Goal: Information Seeking & Learning: Check status

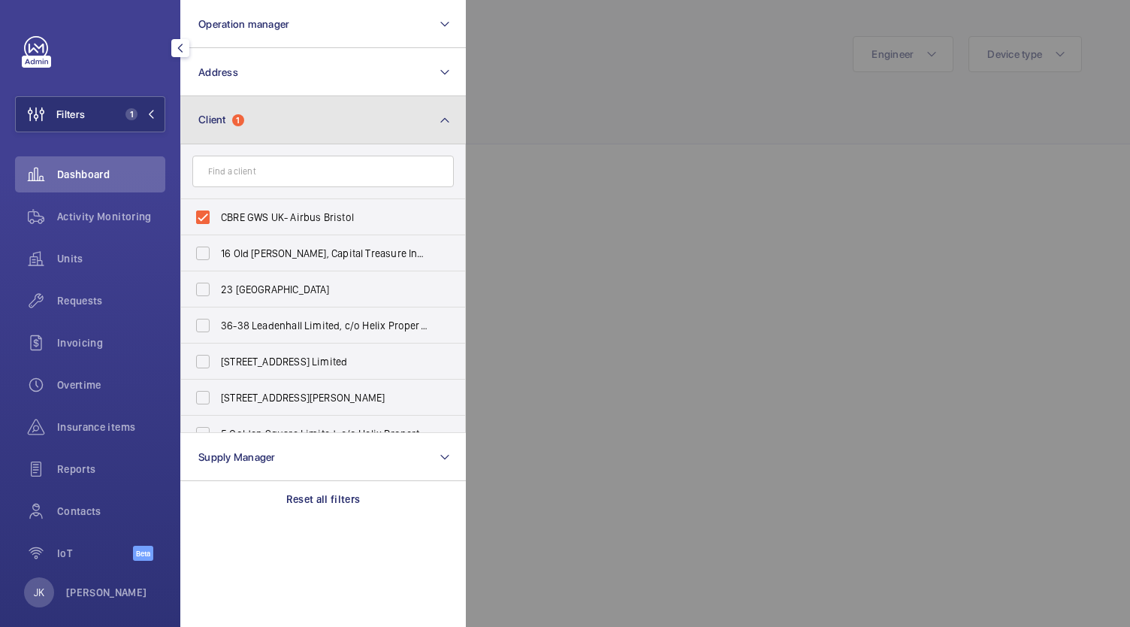
click at [352, 119] on button "Client 1" at bounding box center [322, 120] width 285 height 48
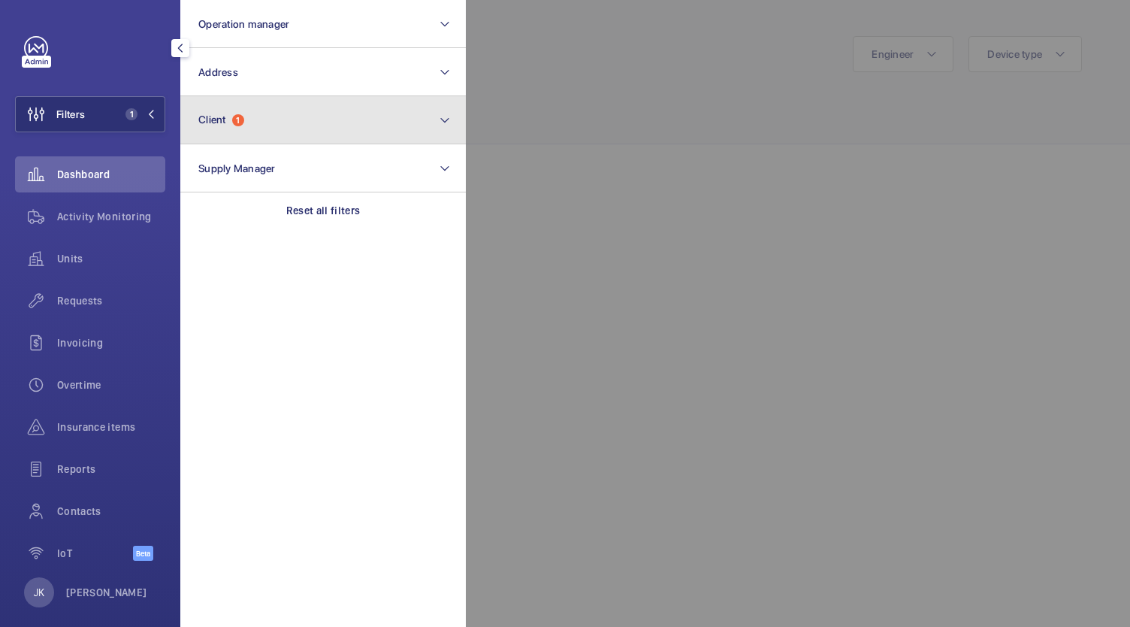
click at [352, 119] on button "Client 1" at bounding box center [322, 120] width 285 height 48
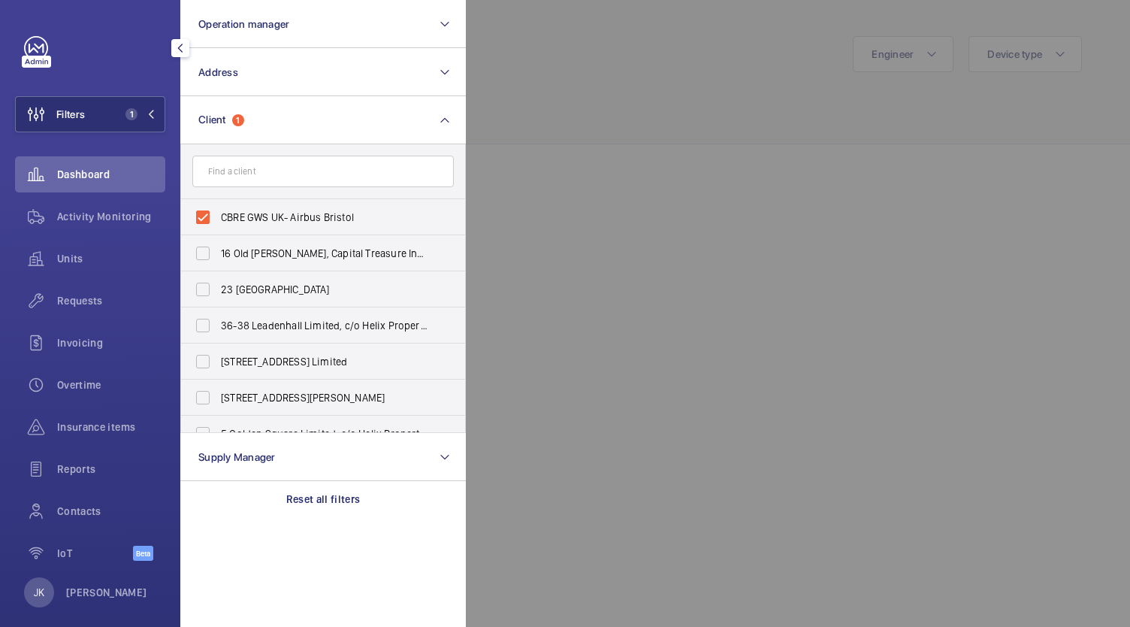
click at [267, 176] on input "text" at bounding box center [322, 172] width 261 height 32
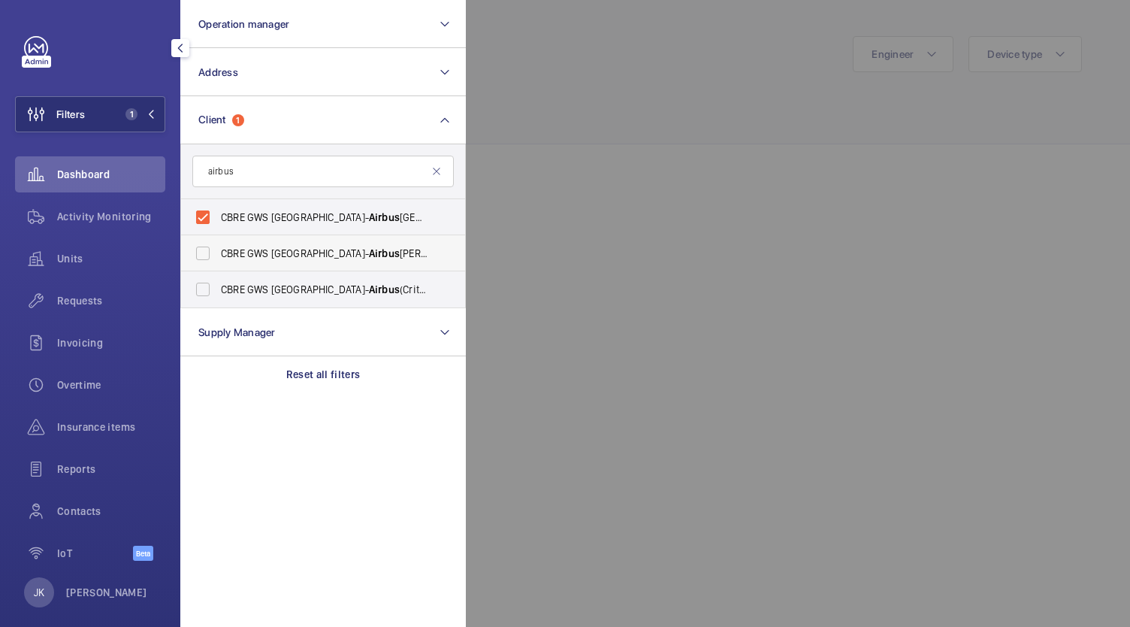
type input "airbus"
click at [369, 248] on span "Airbus" at bounding box center [384, 253] width 31 height 12
click at [218, 248] on input "CBRE GWS UK- Airbus [PERSON_NAME]" at bounding box center [203, 253] width 30 height 30
checkbox input "true"
click at [612, 146] on div at bounding box center [1031, 313] width 1130 height 627
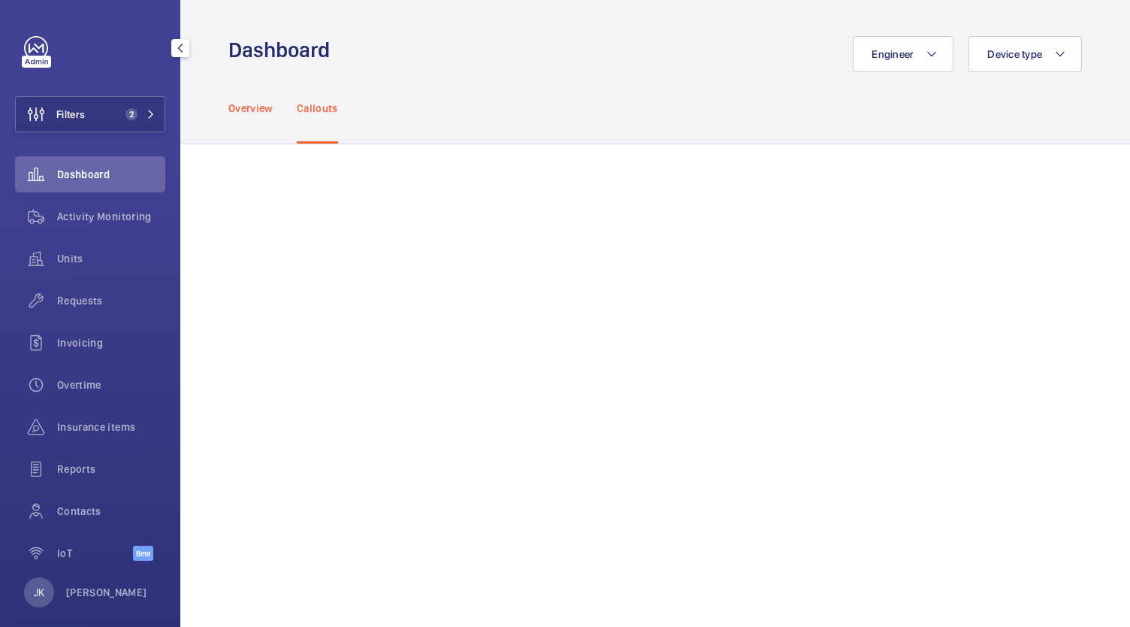
click at [248, 108] on p "Overview" at bounding box center [250, 108] width 44 height 15
click at [120, 117] on span "2" at bounding box center [128, 114] width 18 height 12
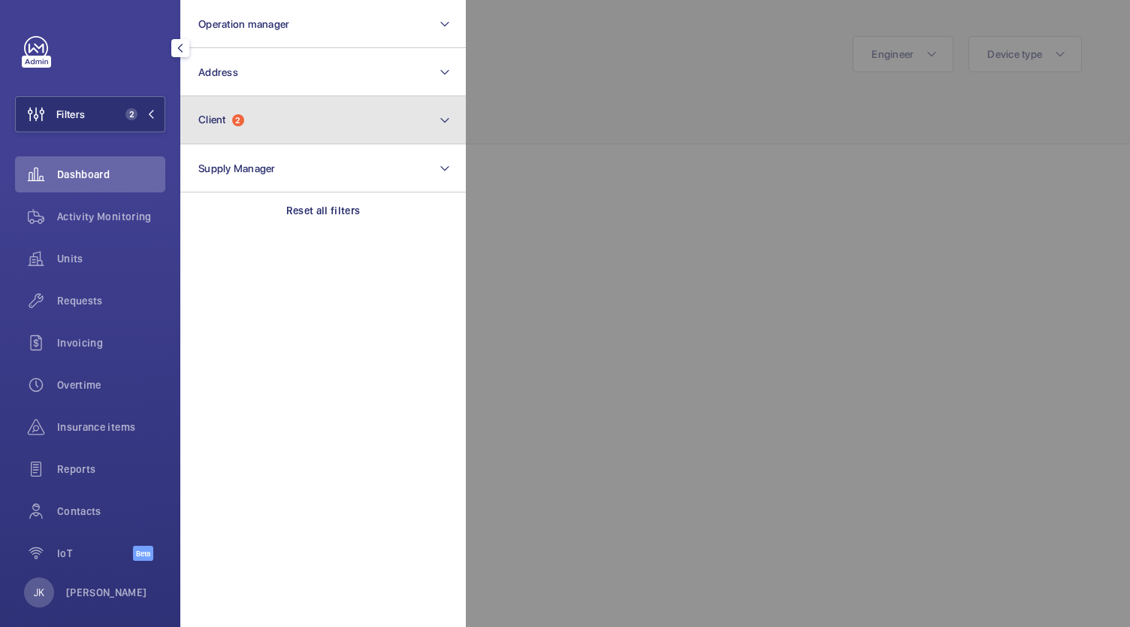
click at [440, 128] on mat-icon at bounding box center [445, 120] width 12 height 18
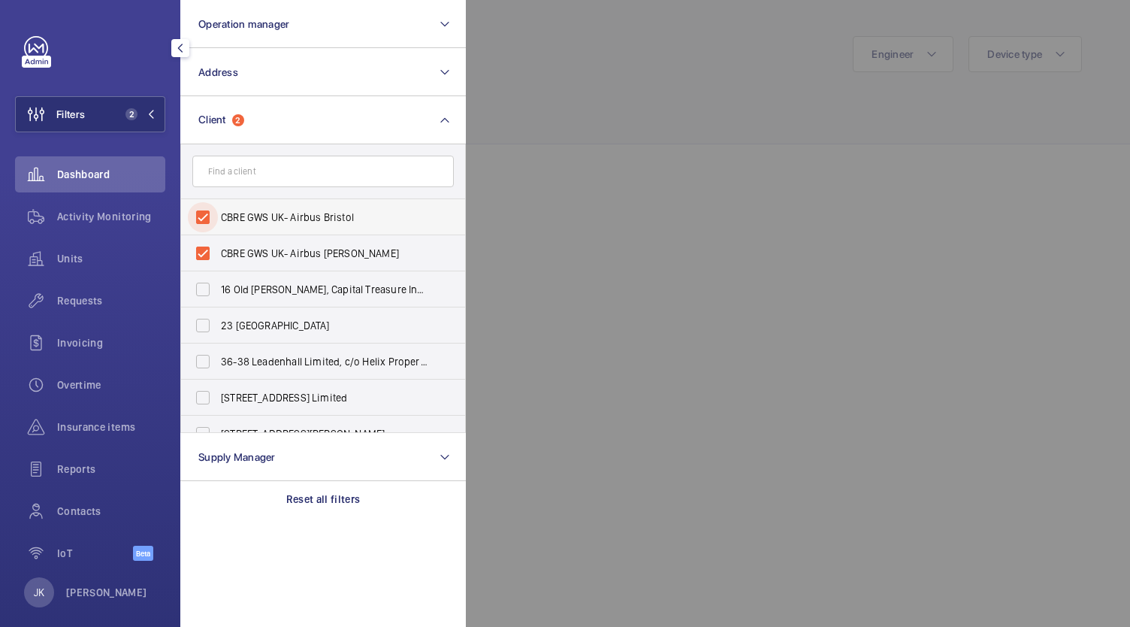
click at [201, 219] on input "CBRE GWS UK- Airbus Bristol" at bounding box center [203, 217] width 30 height 30
checkbox input "false"
click at [205, 222] on input "CBRE GWS UK- Airbus [PERSON_NAME]" at bounding box center [203, 217] width 30 height 30
checkbox input "false"
click at [212, 219] on input "CBRE GWS UK- Airbus Bristol" at bounding box center [203, 217] width 30 height 30
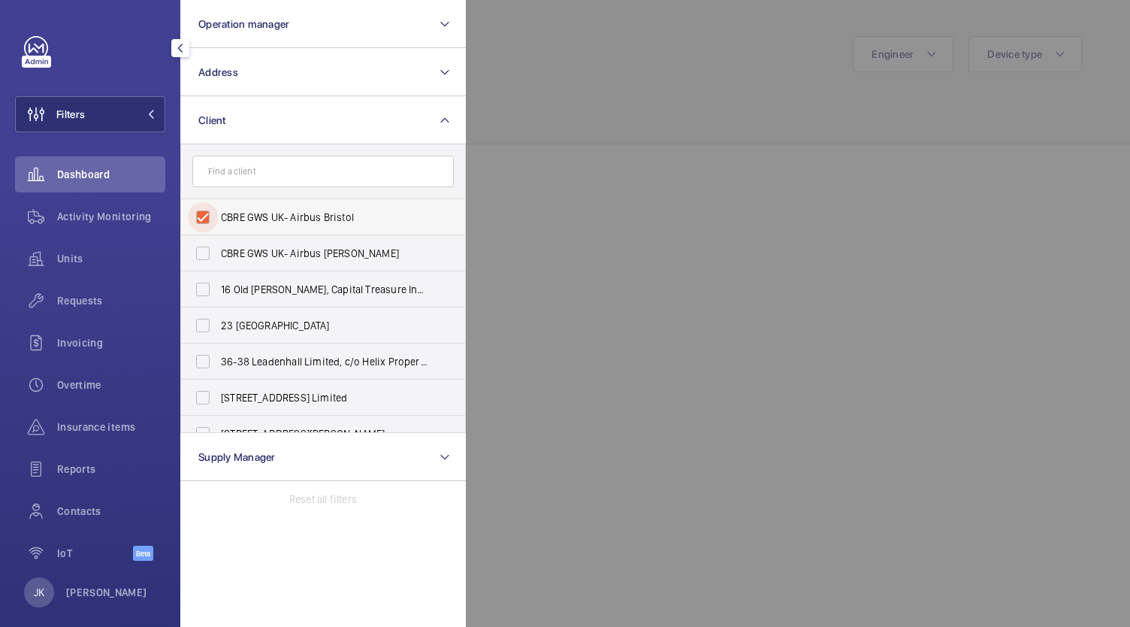
checkbox input "true"
click at [743, 254] on div at bounding box center [1031, 313] width 1130 height 627
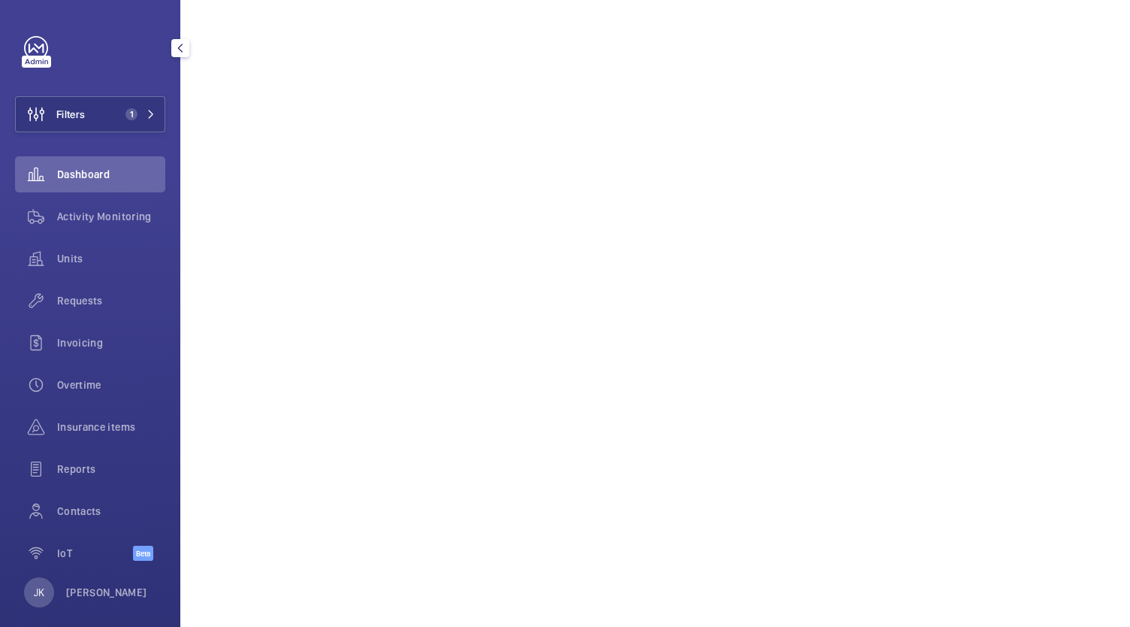
scroll to position [1274, 0]
click at [74, 205] on div "Activity Monitoring" at bounding box center [90, 216] width 150 height 36
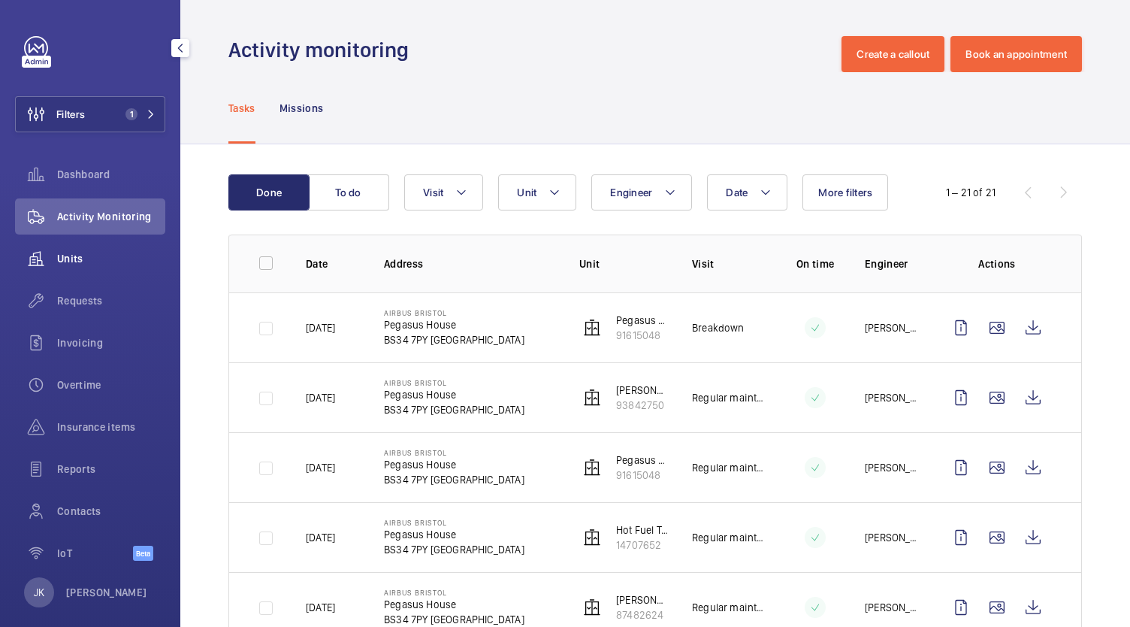
click at [68, 260] on span "Units" at bounding box center [111, 258] width 108 height 15
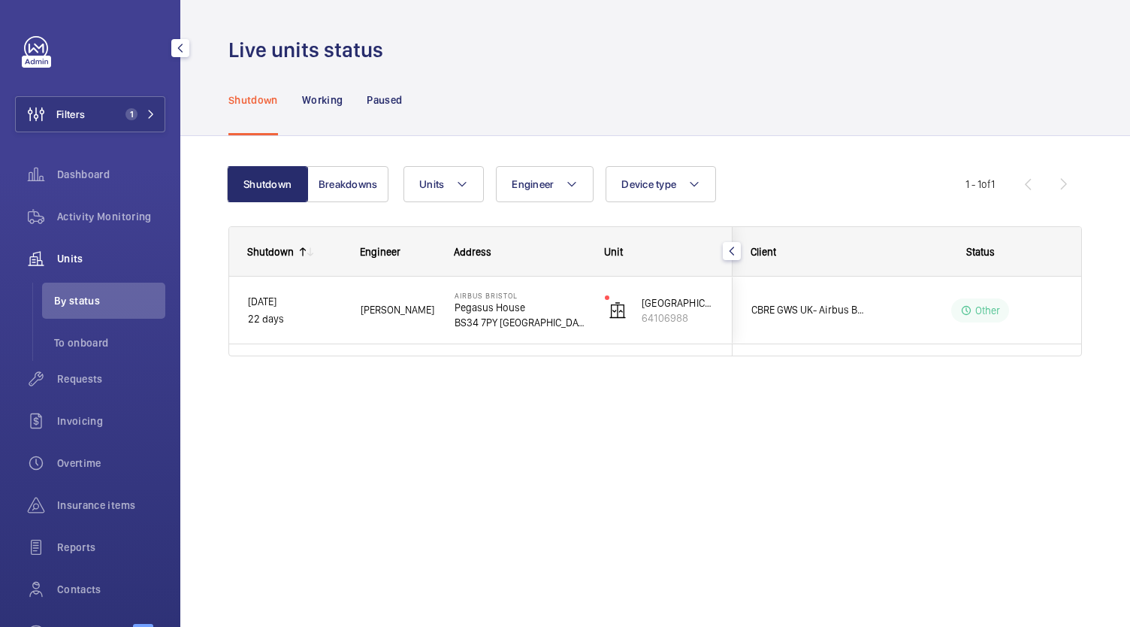
click at [53, 261] on wm-front-icon-button at bounding box center [36, 258] width 42 height 36
click at [70, 382] on span "Requests" at bounding box center [111, 378] width 108 height 15
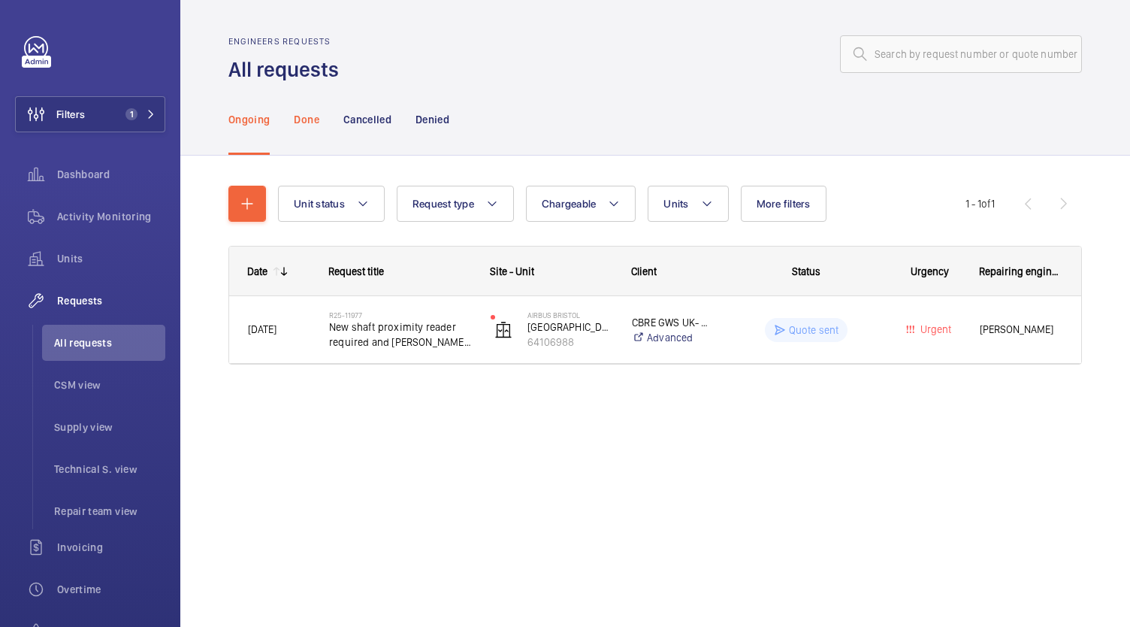
click at [306, 128] on div "Done" at bounding box center [306, 118] width 25 height 71
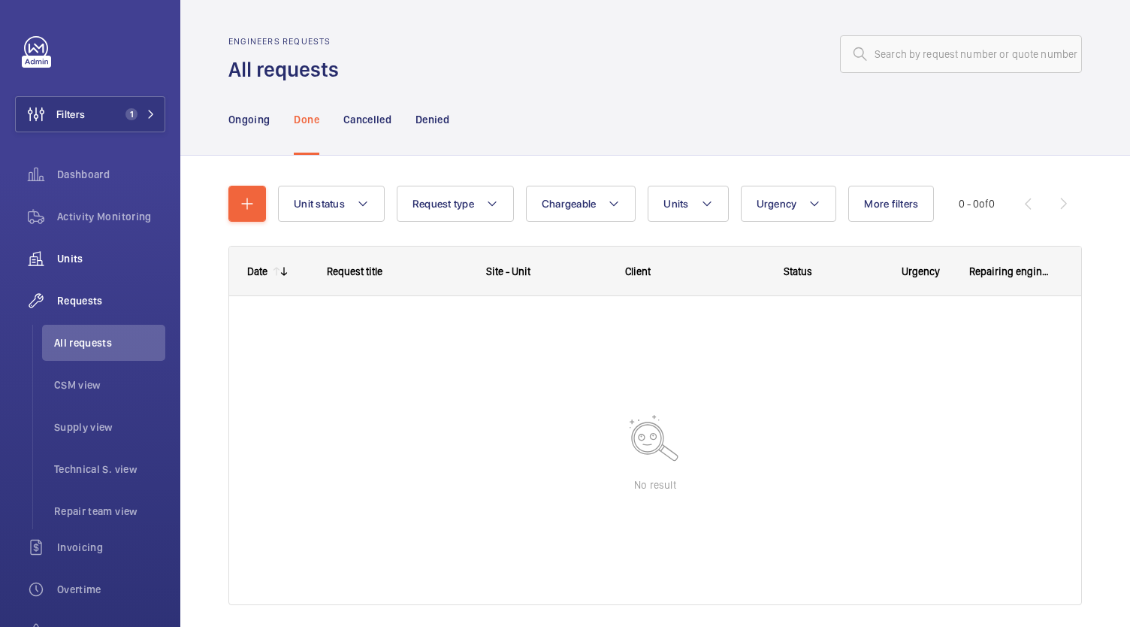
click at [71, 266] on div "Units" at bounding box center [90, 258] width 150 height 36
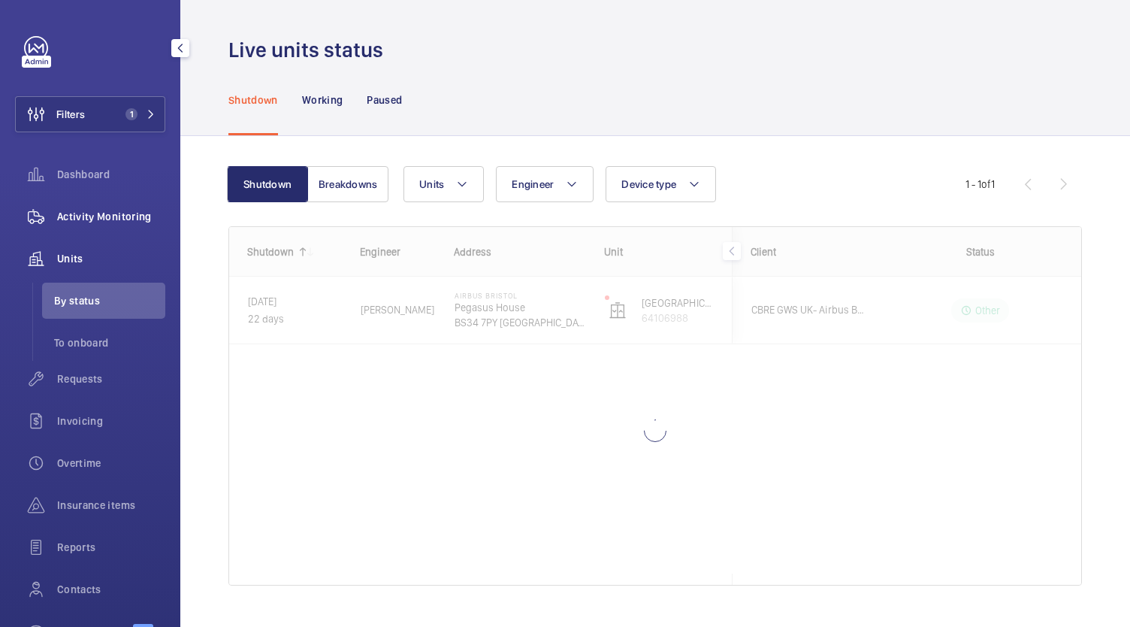
click at [74, 209] on span "Activity Monitoring" at bounding box center [111, 216] width 108 height 15
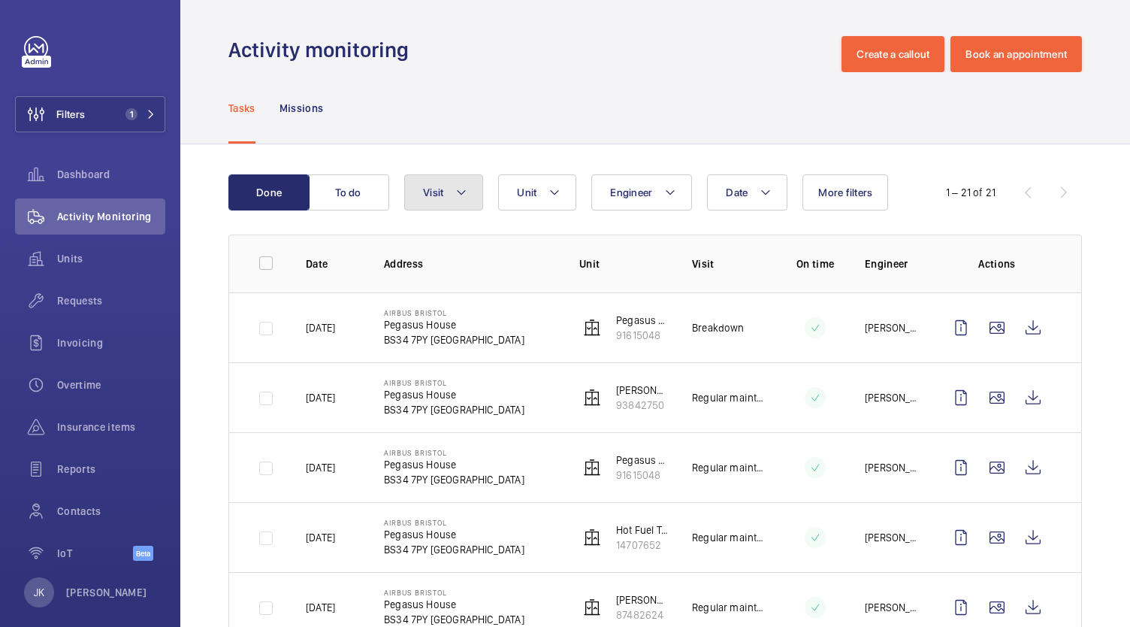
click at [455, 192] on mat-icon at bounding box center [461, 192] width 12 height 18
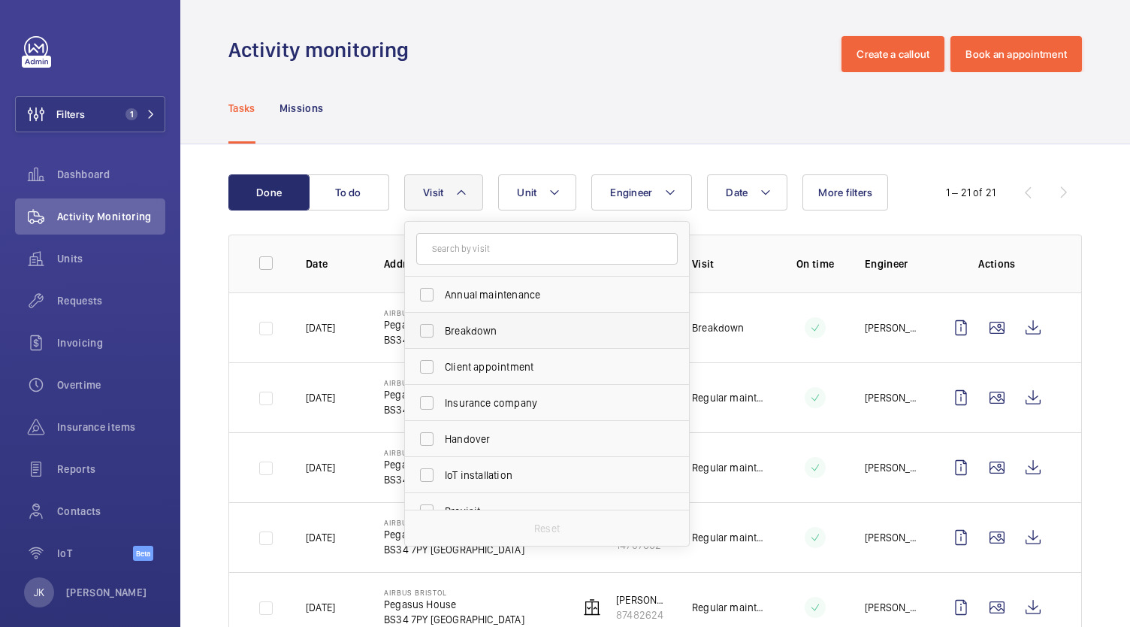
click at [433, 346] on label "Breakdown" at bounding box center [535, 331] width 261 height 36
click at [433, 346] on input "Breakdown" at bounding box center [427, 331] width 30 height 30
checkbox input "true"
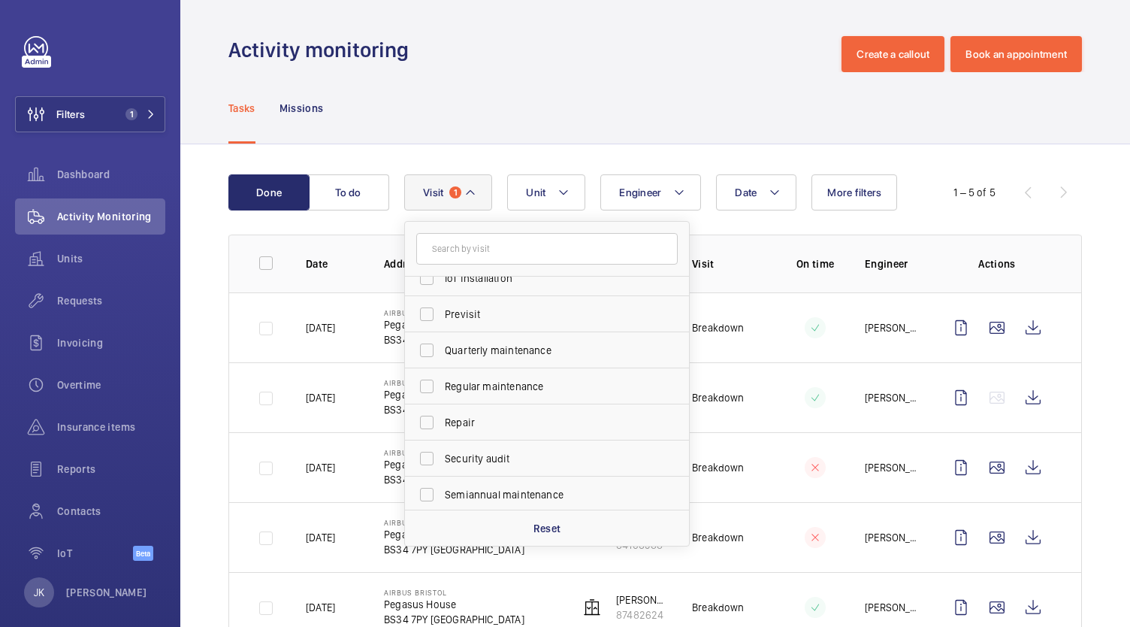
scroll to position [198, 0]
click at [436, 428] on input "Repair" at bounding box center [427, 421] width 30 height 30
checkbox input "true"
click at [424, 493] on input "Trapped passenger" at bounding box center [427, 491] width 30 height 30
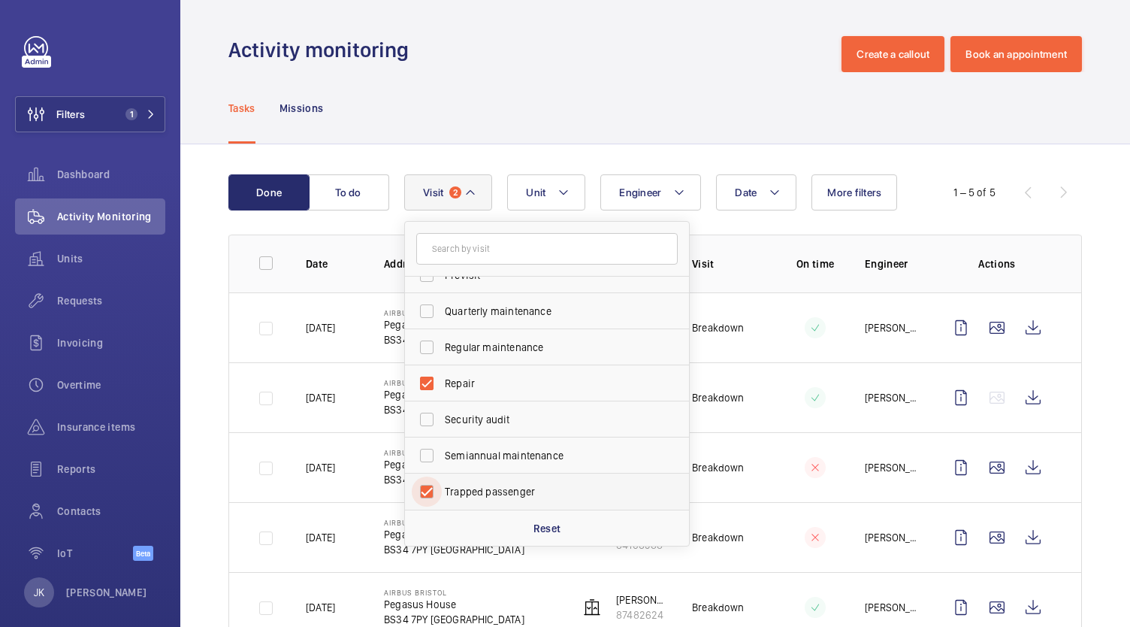
checkbox input "true"
click at [971, 159] on div "Done To do Date Engineer Unit Visit 3 Annual maintenance Breakdown Client appoi…" at bounding box center [655, 411] width 950 height 534
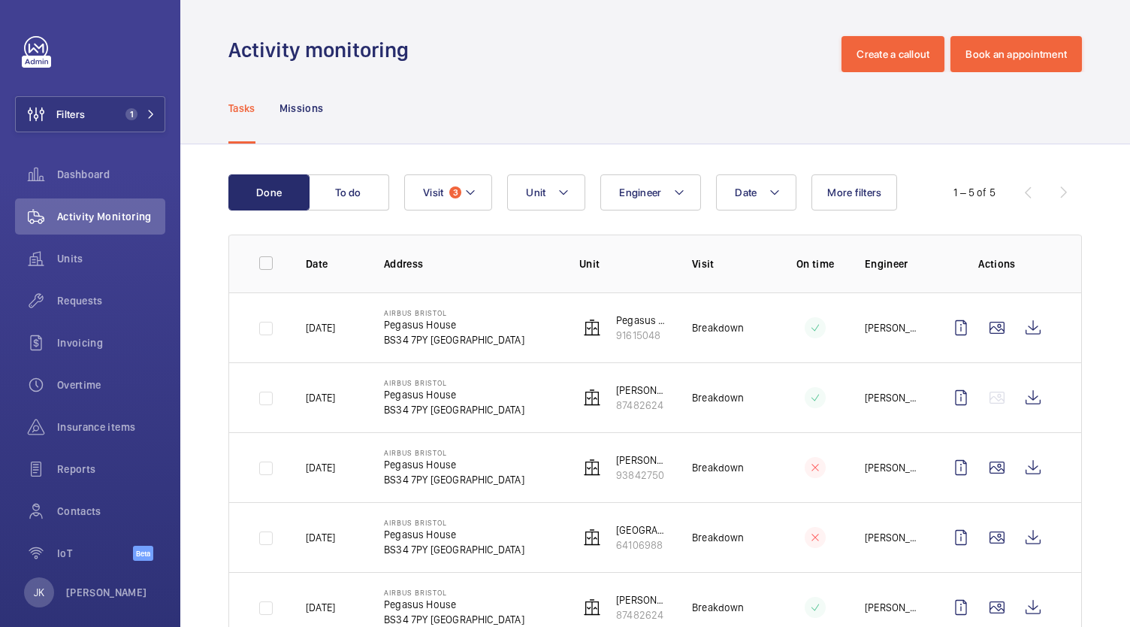
scroll to position [50, 0]
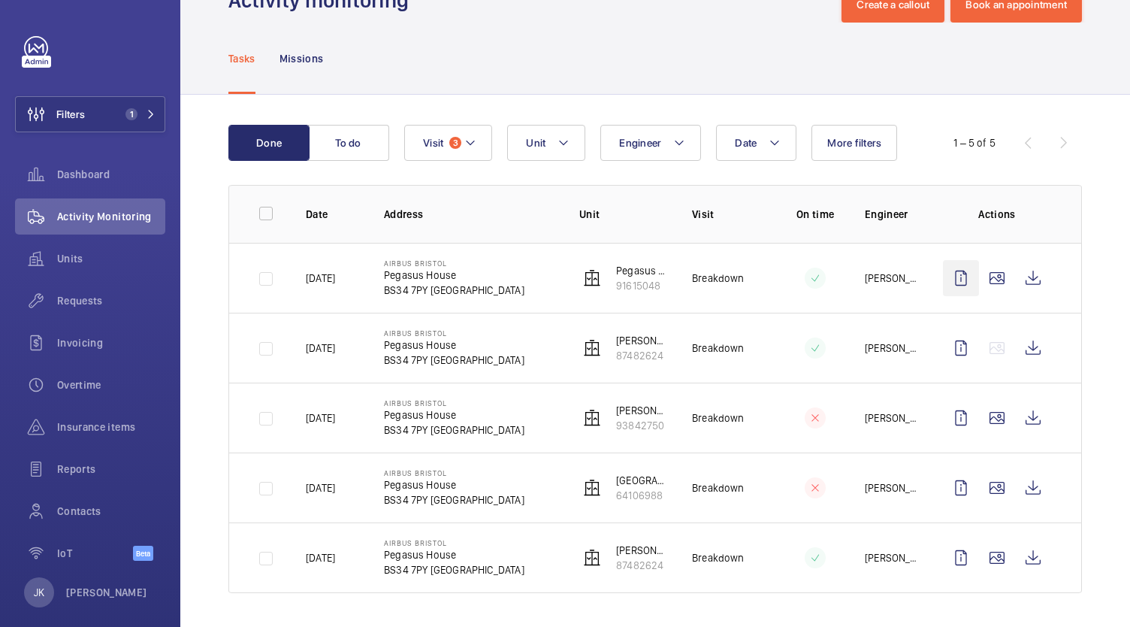
click at [945, 282] on wm-front-icon-button at bounding box center [961, 278] width 36 height 36
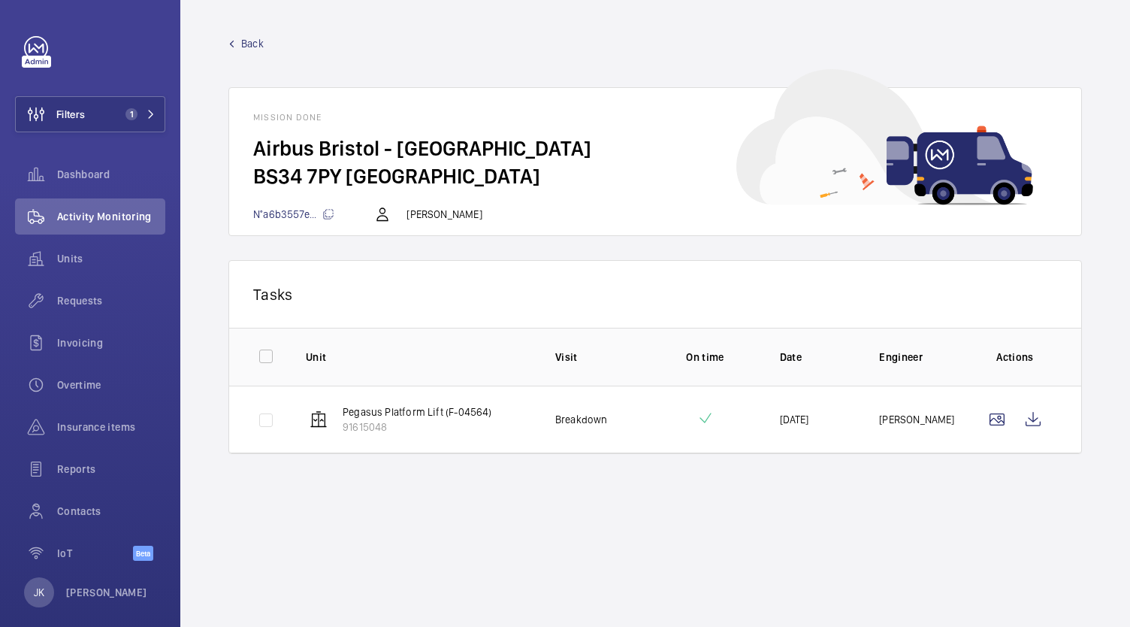
click at [255, 36] on span "Back" at bounding box center [252, 43] width 23 height 15
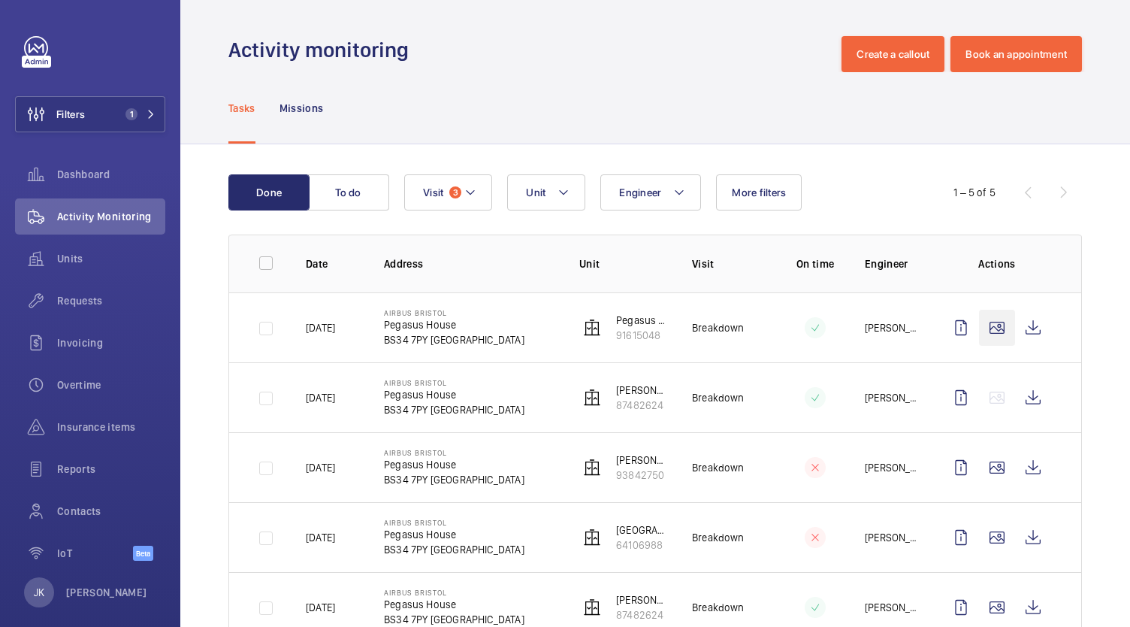
click at [981, 325] on wm-front-icon-button at bounding box center [997, 328] width 36 height 36
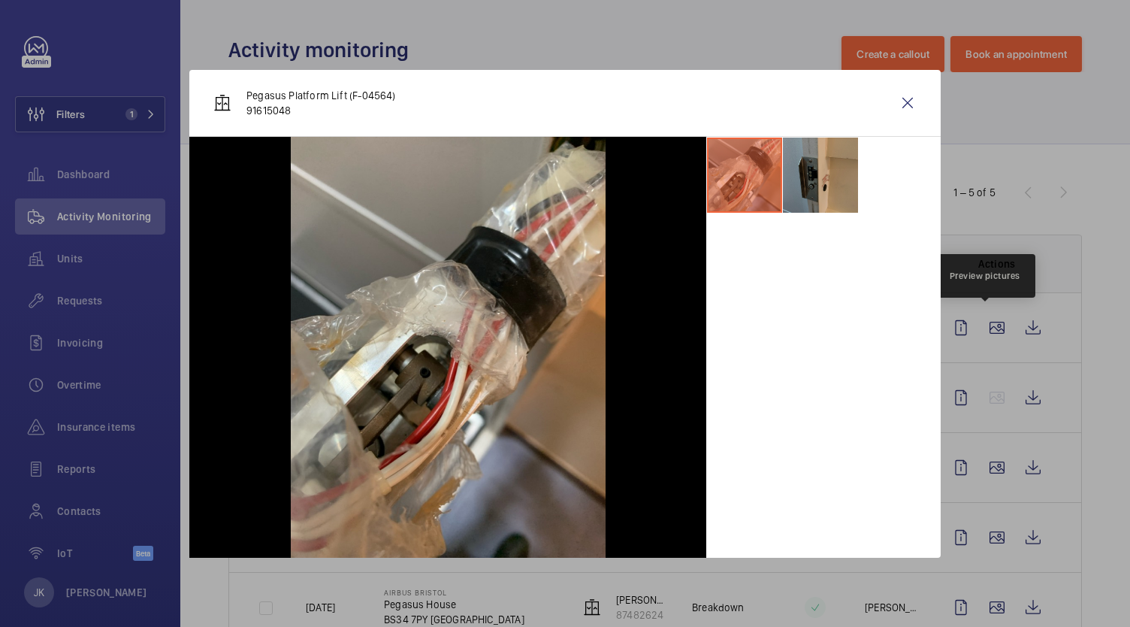
click at [832, 180] on li at bounding box center [820, 174] width 75 height 75
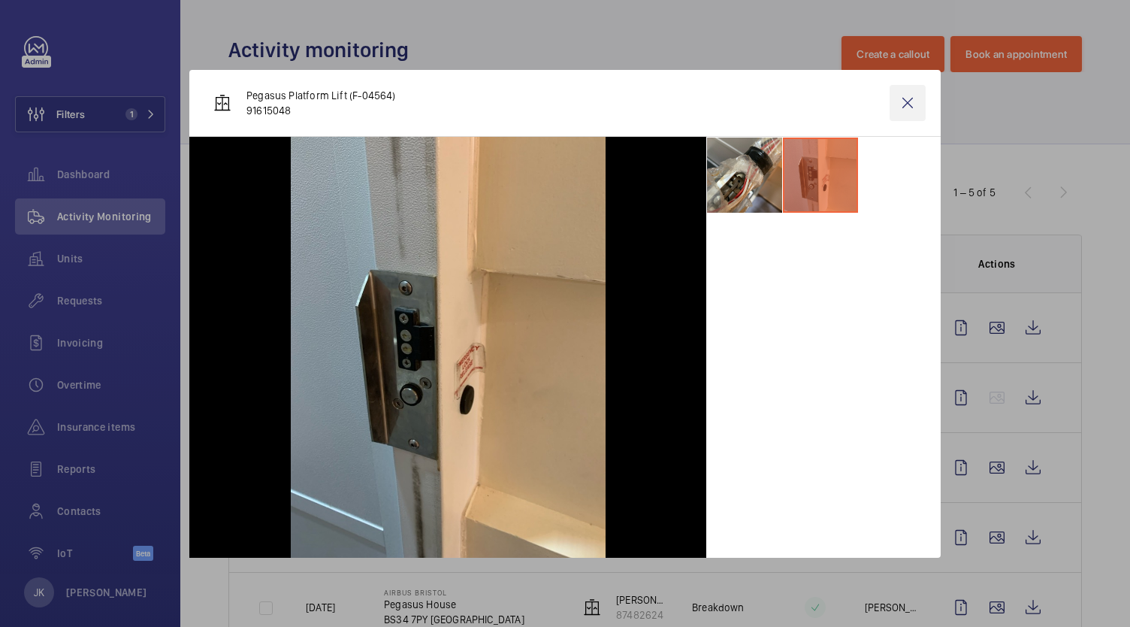
click at [907, 102] on wm-front-icon-button at bounding box center [907, 103] width 36 height 36
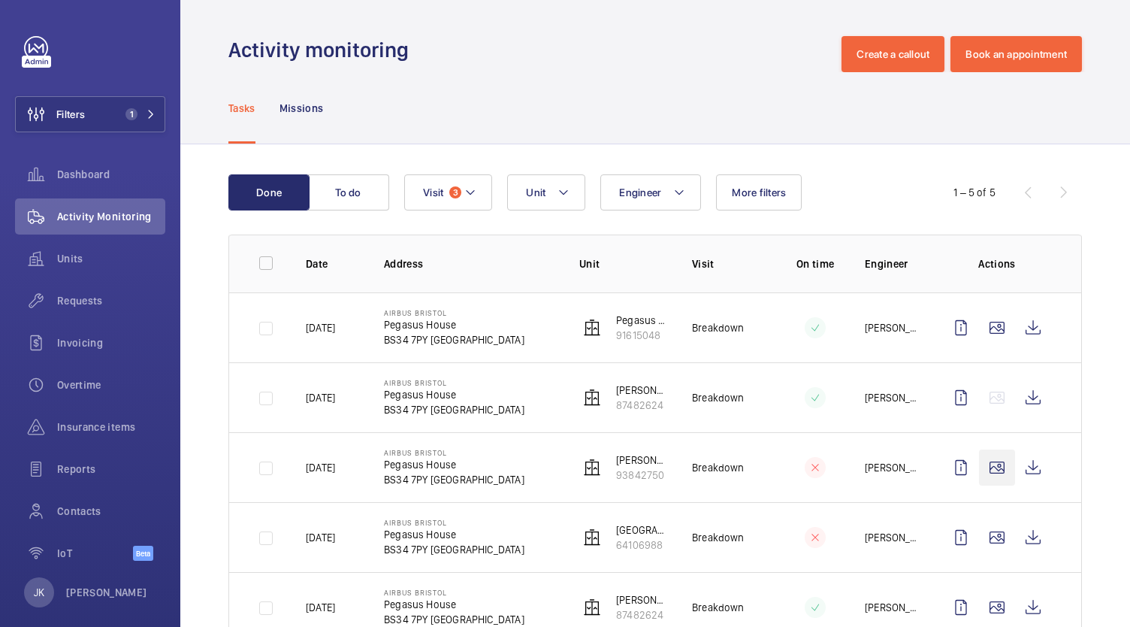
click at [986, 476] on wm-front-icon-button at bounding box center [997, 467] width 36 height 36
click at [984, 461] on div at bounding box center [565, 313] width 1130 height 627
click at [983, 468] on wm-front-icon-button at bounding box center [997, 467] width 36 height 36
click at [979, 539] on wm-front-icon-button at bounding box center [997, 537] width 36 height 36
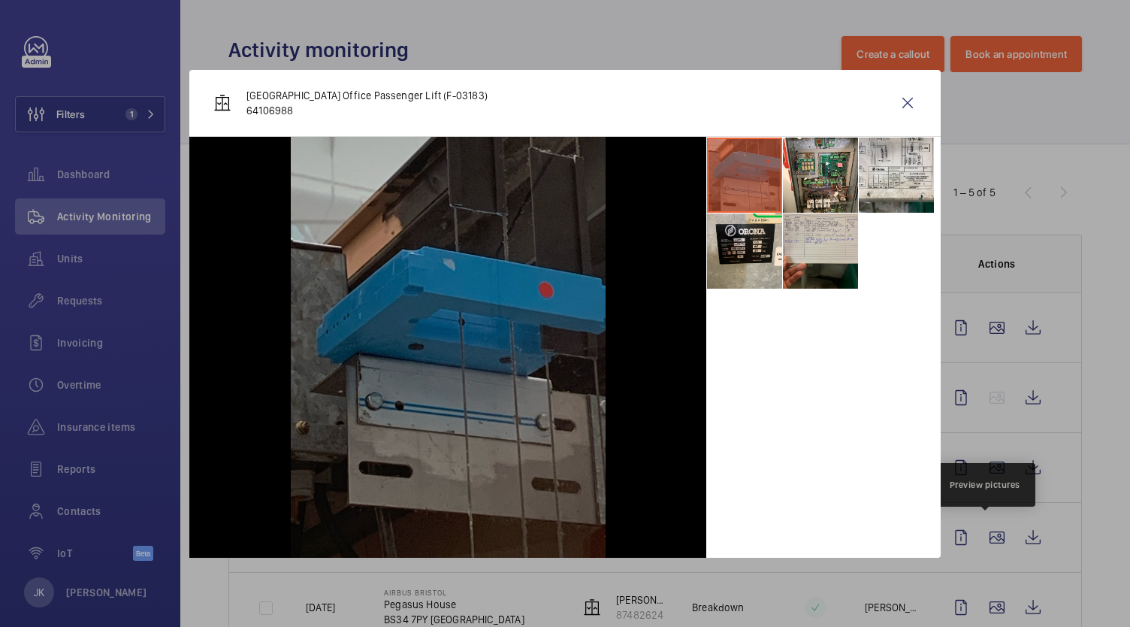
click at [839, 250] on li at bounding box center [820, 250] width 75 height 75
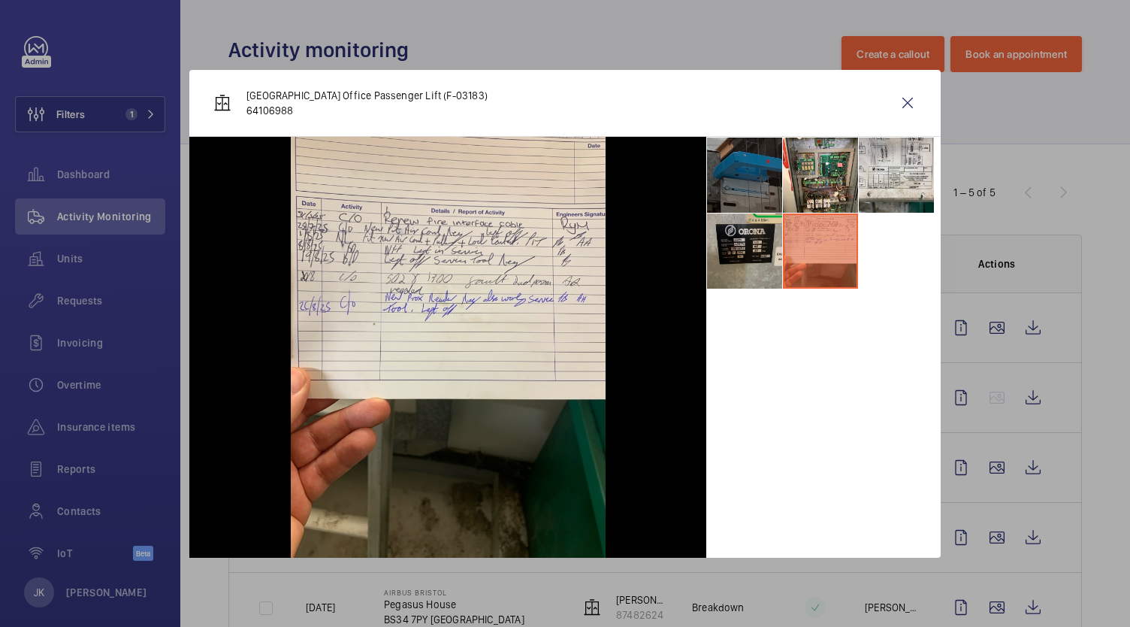
click at [759, 254] on li at bounding box center [744, 250] width 75 height 75
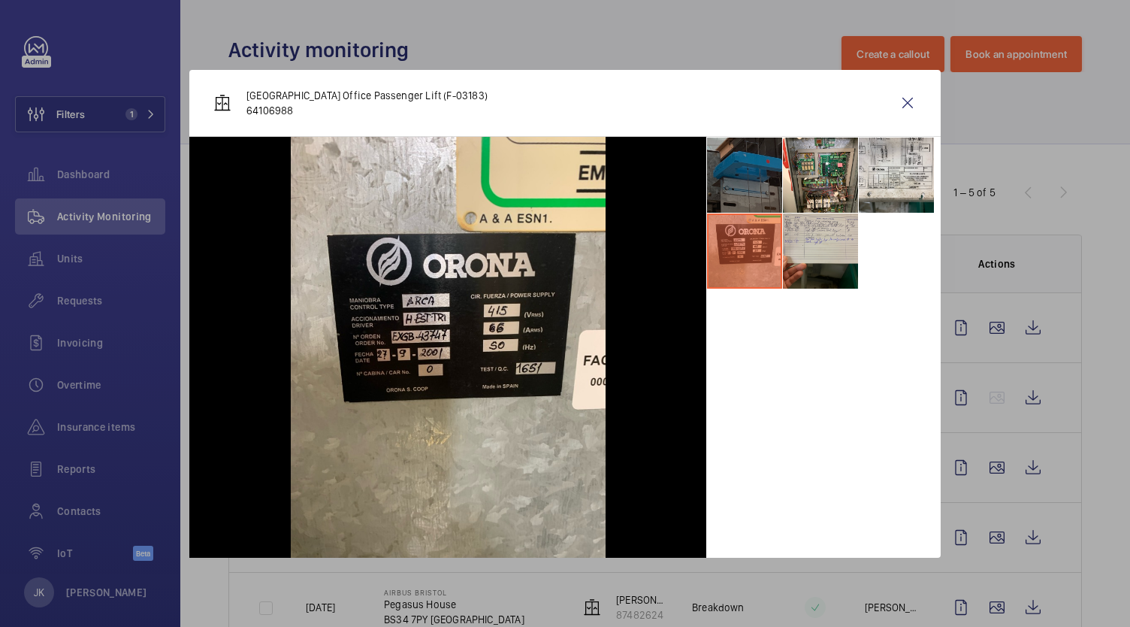
click at [837, 252] on li at bounding box center [820, 250] width 75 height 75
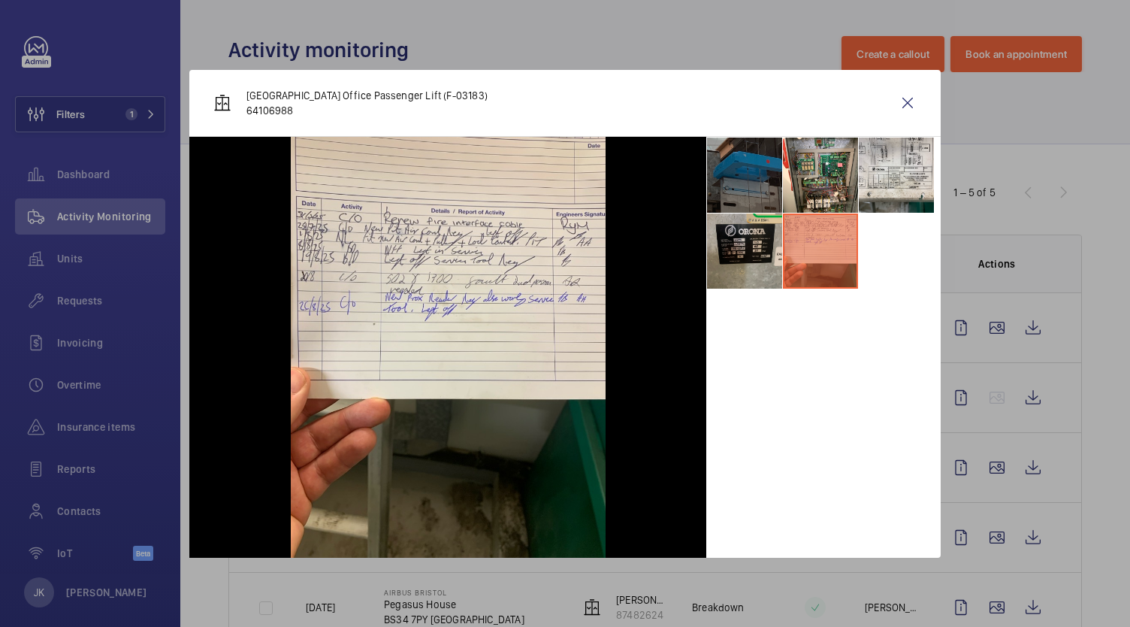
click at [747, 242] on li at bounding box center [744, 250] width 75 height 75
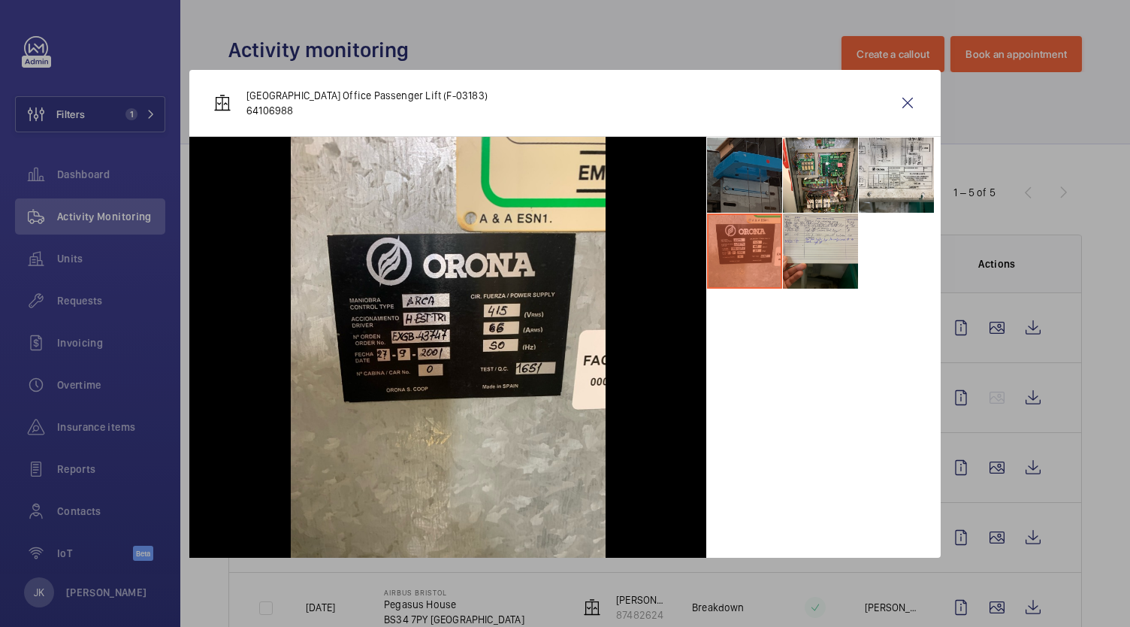
click at [850, 251] on li at bounding box center [820, 250] width 75 height 75
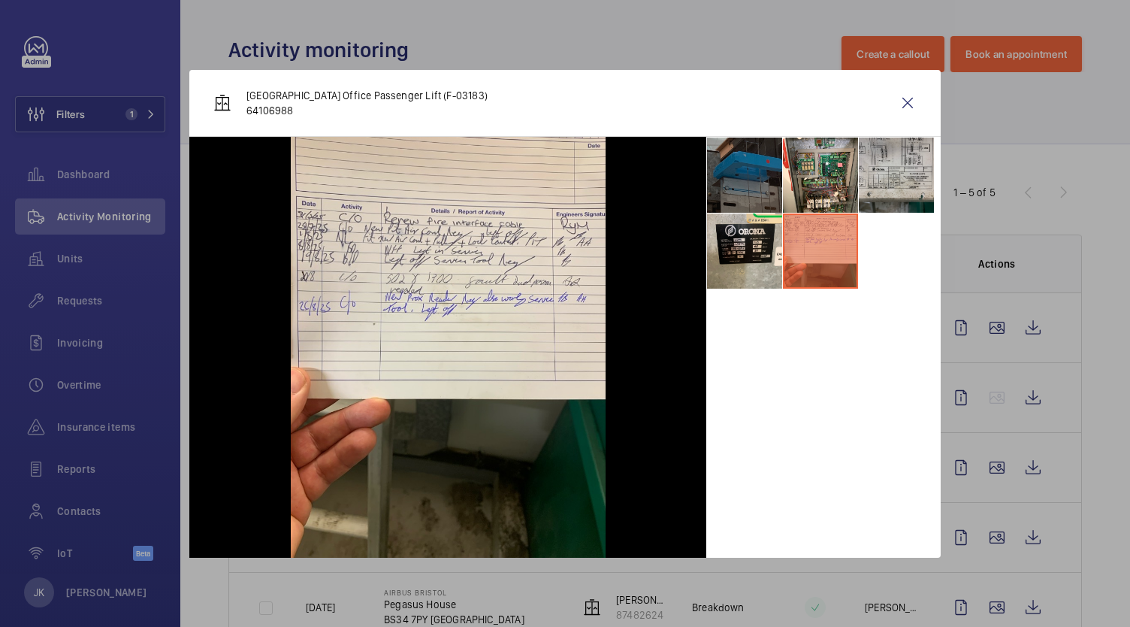
click at [911, 162] on li at bounding box center [896, 174] width 75 height 75
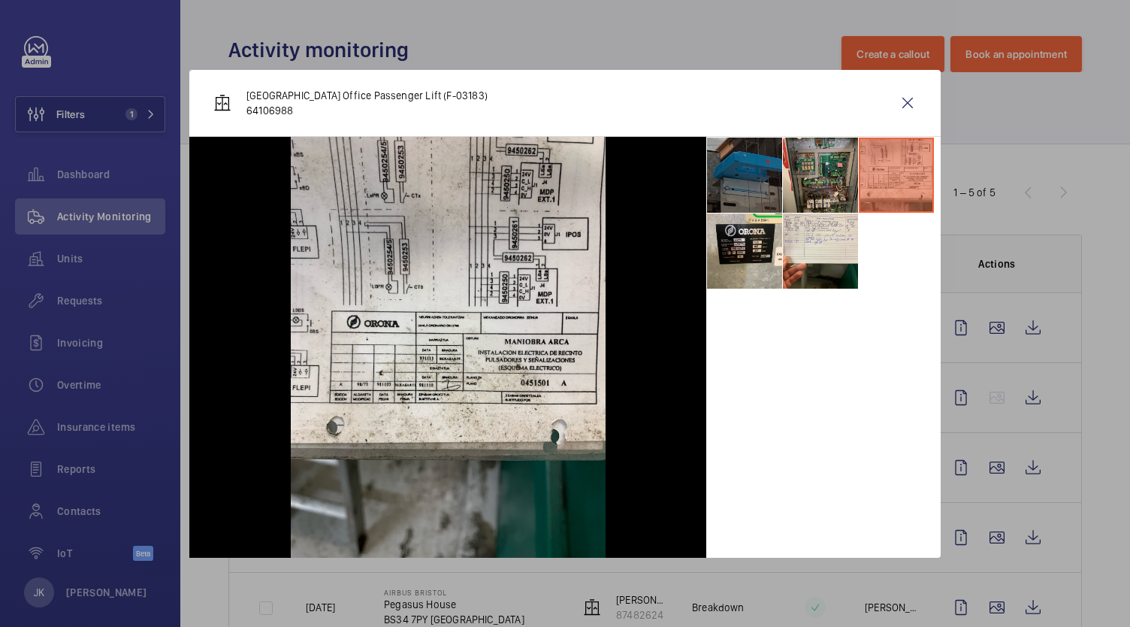
click at [832, 177] on li at bounding box center [820, 174] width 75 height 75
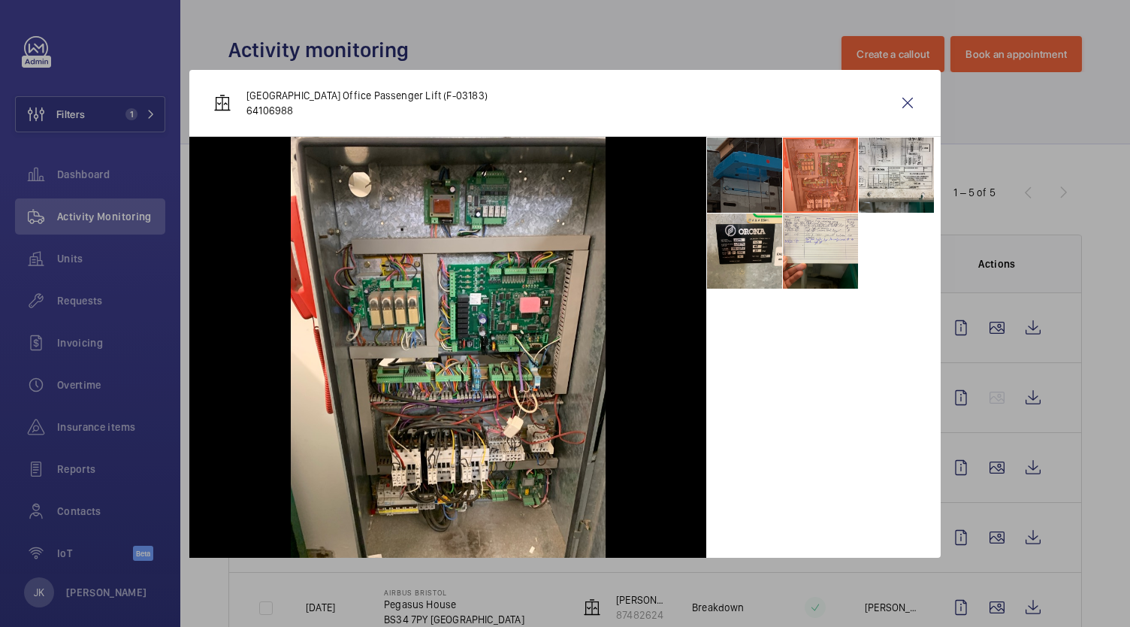
click at [753, 183] on li at bounding box center [744, 174] width 75 height 75
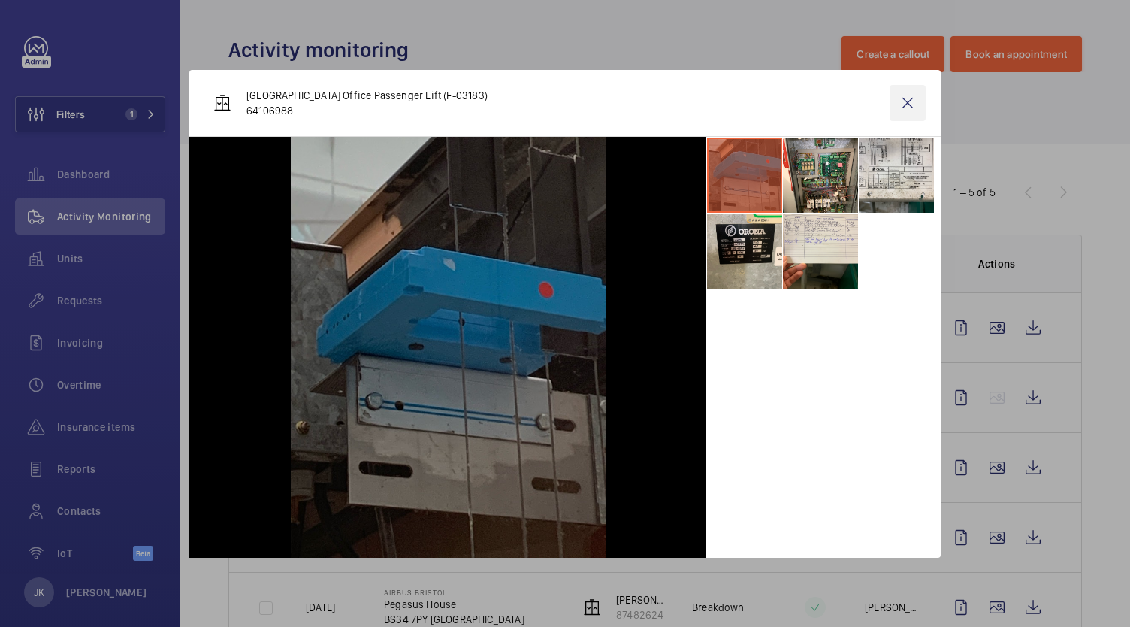
click at [907, 102] on wm-front-icon-button at bounding box center [907, 103] width 36 height 36
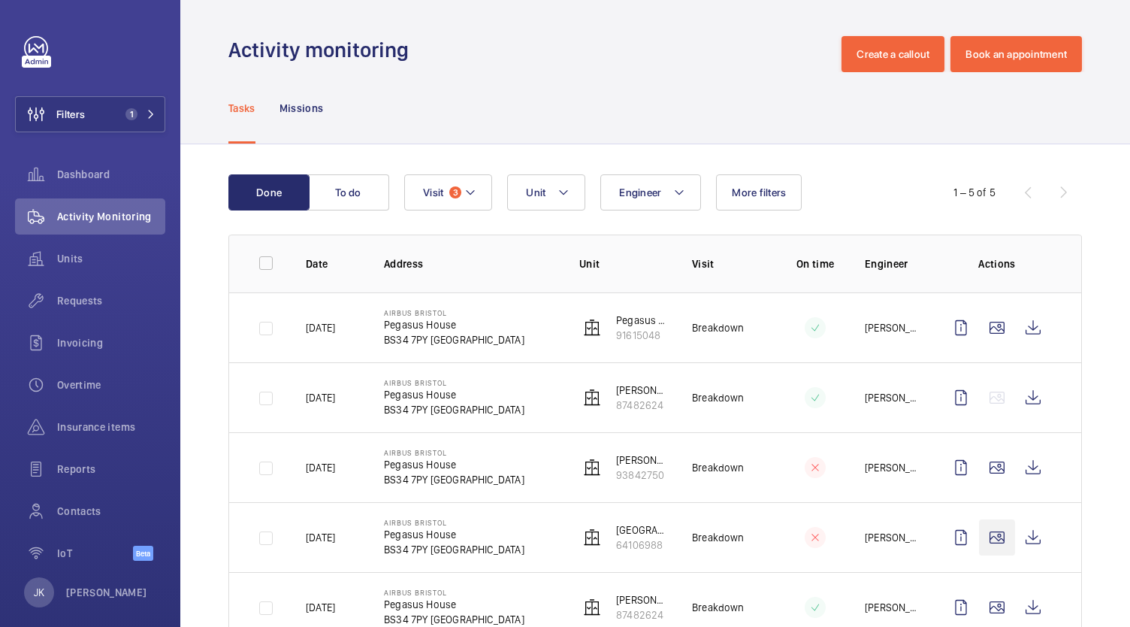
click at [988, 545] on wm-front-icon-button at bounding box center [997, 537] width 36 height 36
click at [992, 533] on wm-front-icon-button at bounding box center [997, 537] width 36 height 36
click at [984, 605] on wm-front-icon-button at bounding box center [997, 607] width 36 height 36
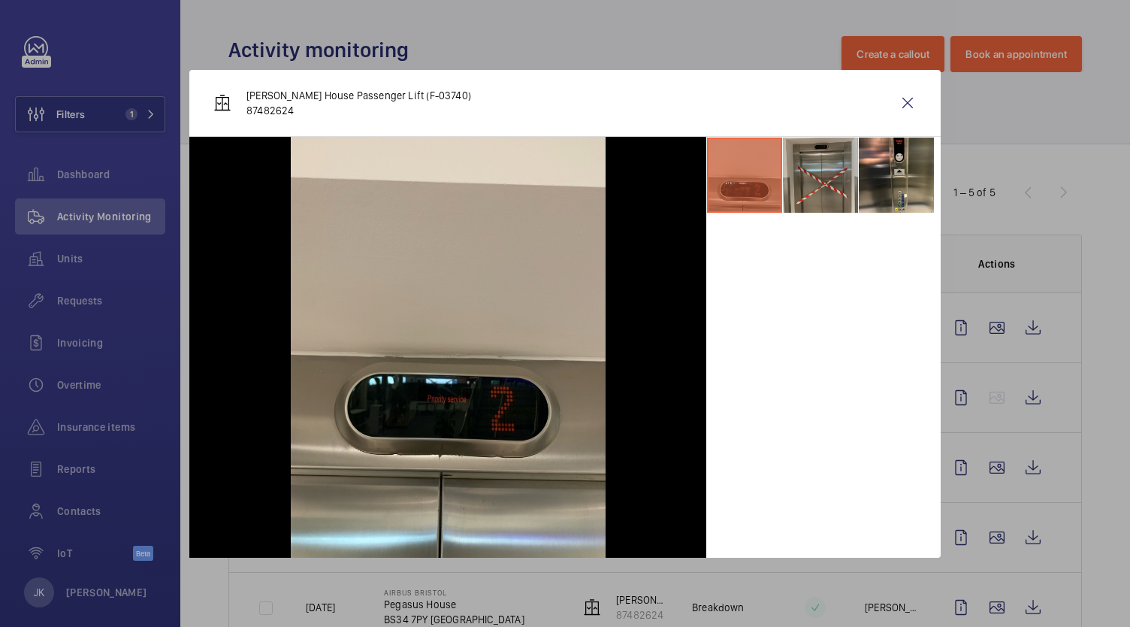
click at [835, 182] on li at bounding box center [820, 174] width 75 height 75
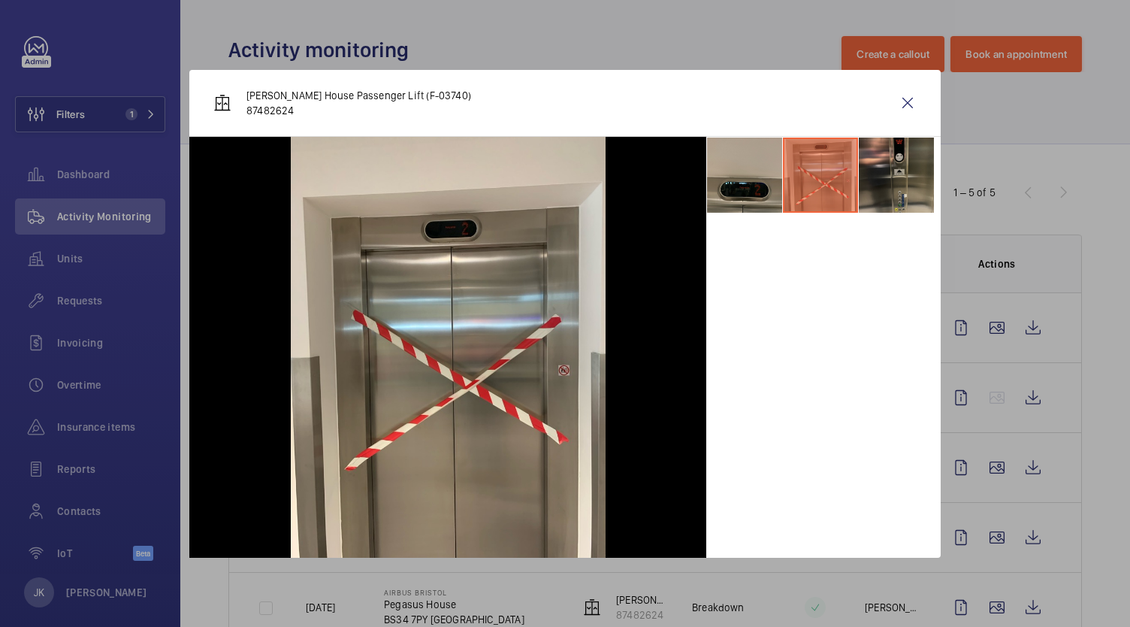
click at [896, 176] on li at bounding box center [896, 174] width 75 height 75
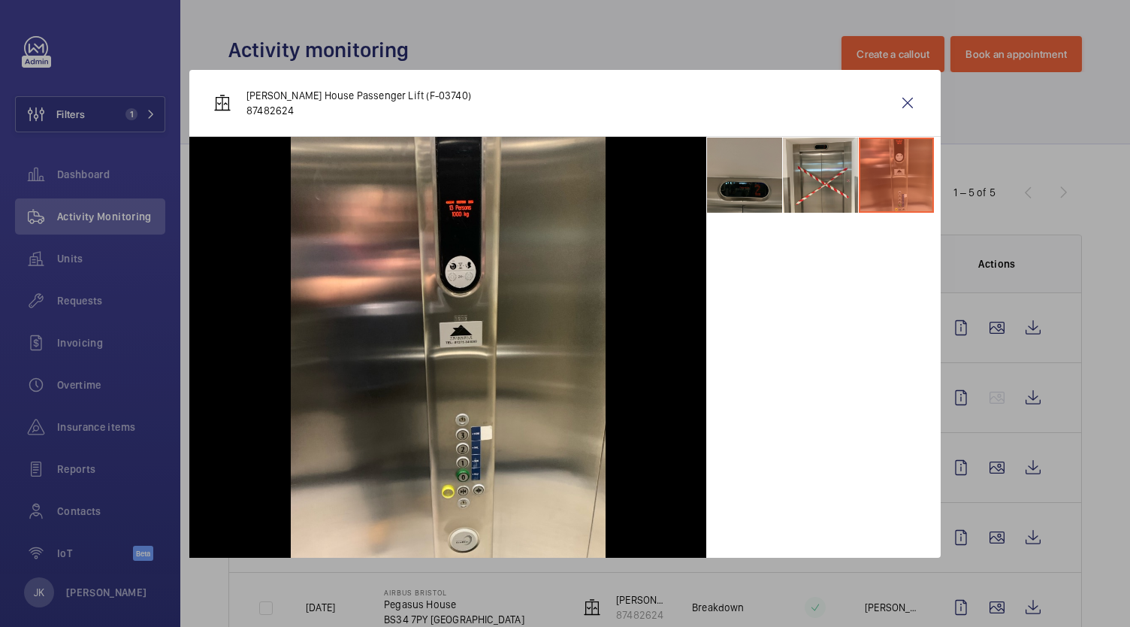
click at [769, 195] on li at bounding box center [744, 174] width 75 height 75
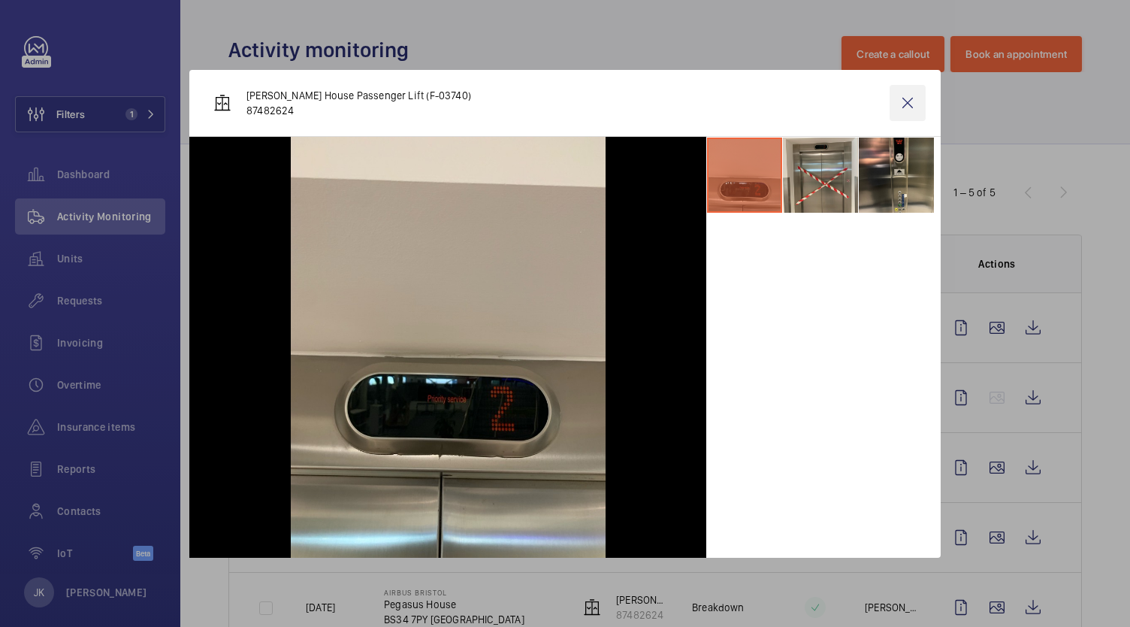
click at [913, 105] on wm-front-icon-button at bounding box center [907, 103] width 36 height 36
